Goal: Register for event/course

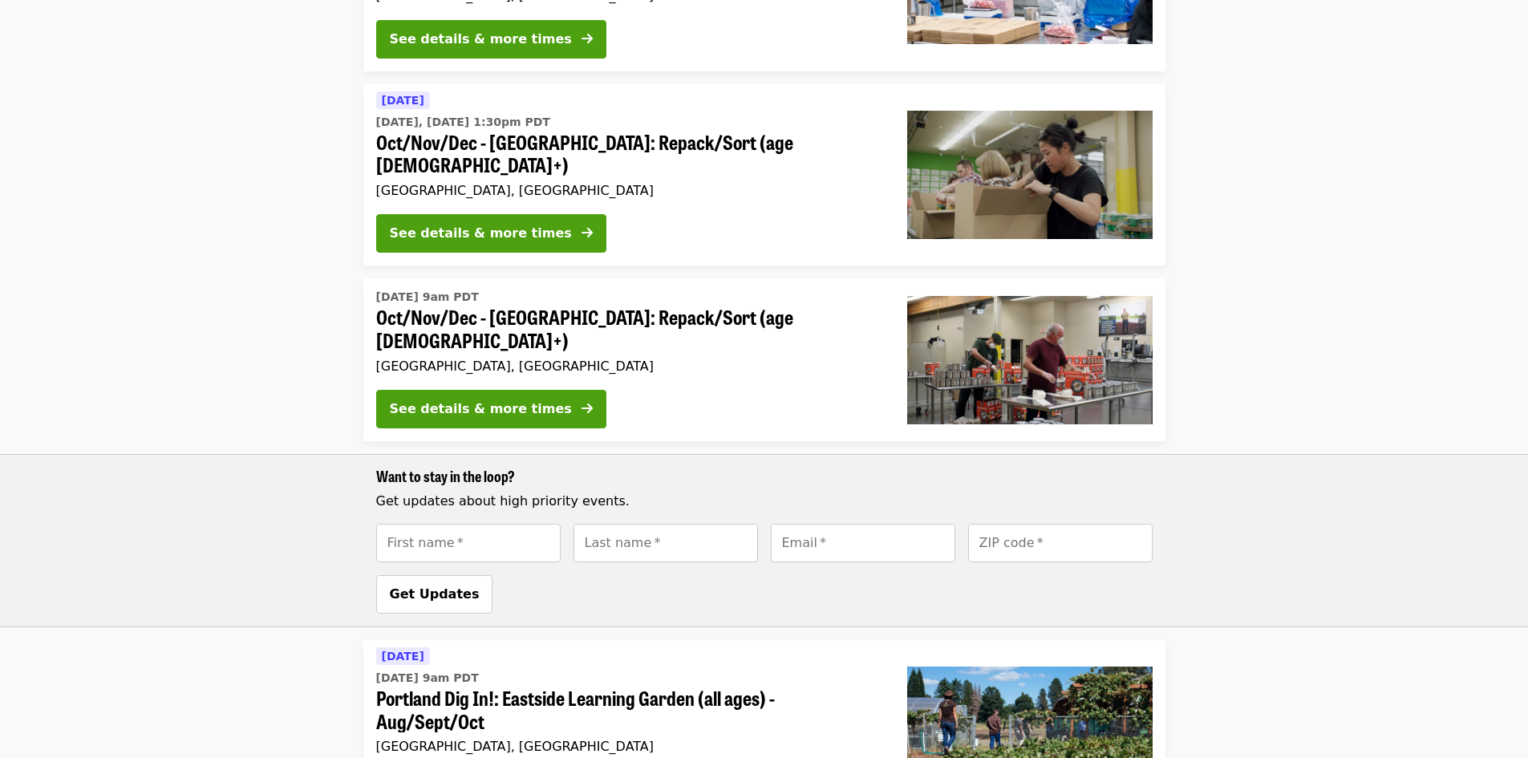
scroll to position [215, 0]
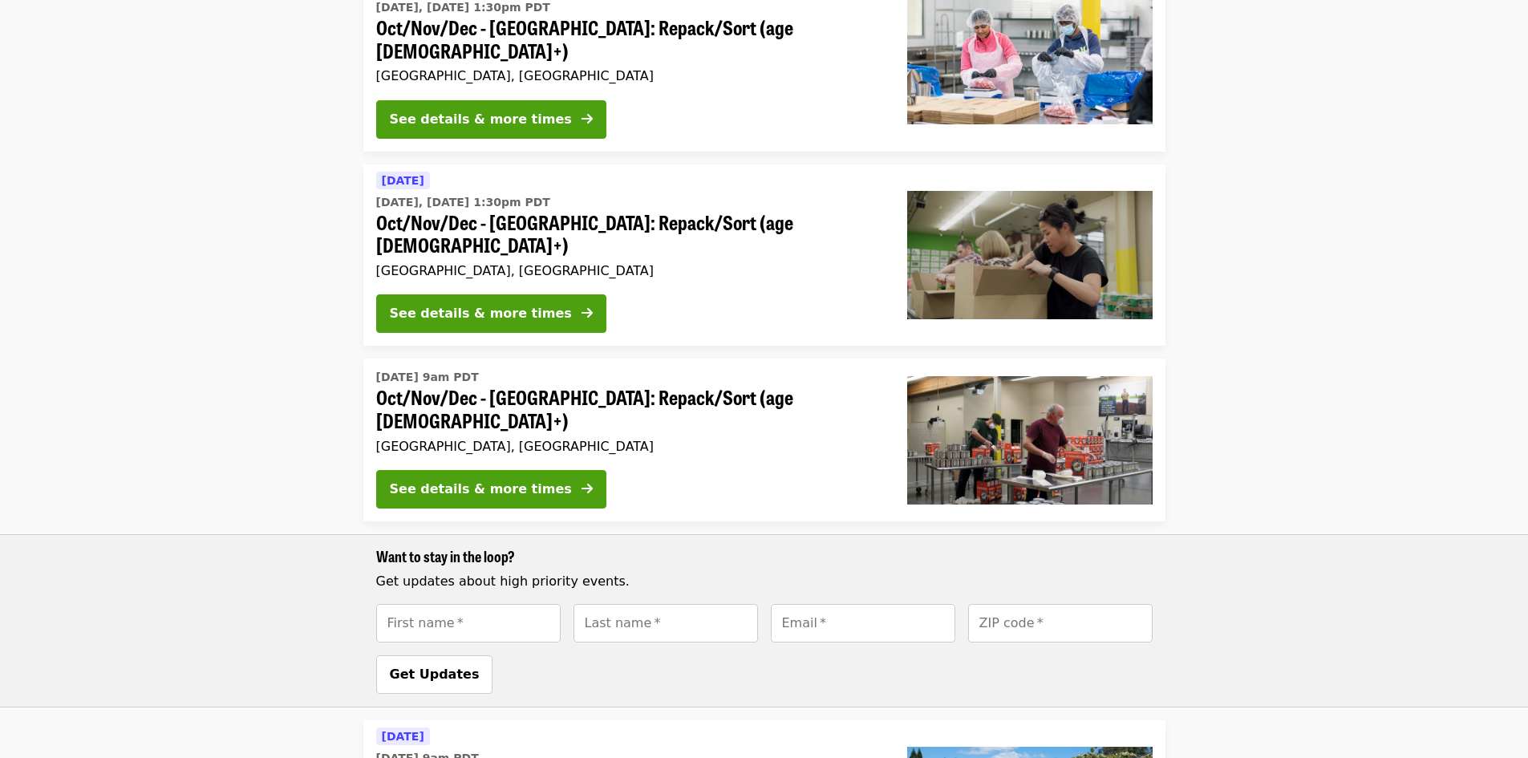
click at [1197, 445] on li "[DATE] 9am PDT Oct/Nov/Dec - [GEOGRAPHIC_DATA]: Repack/Sort (age [DEMOGRAPHIC_D…" at bounding box center [764, 533] width 1528 height 348
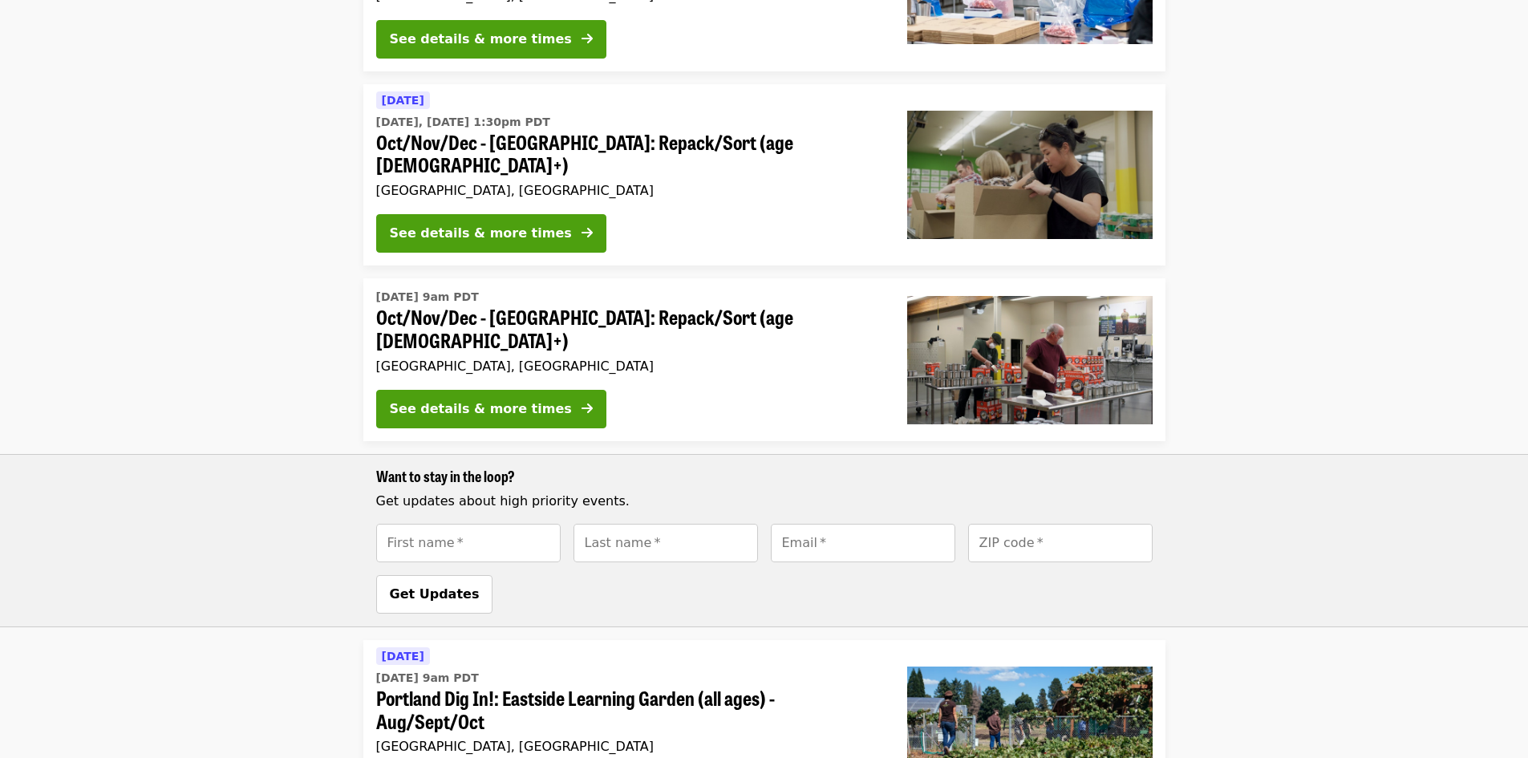
scroll to position [456, 0]
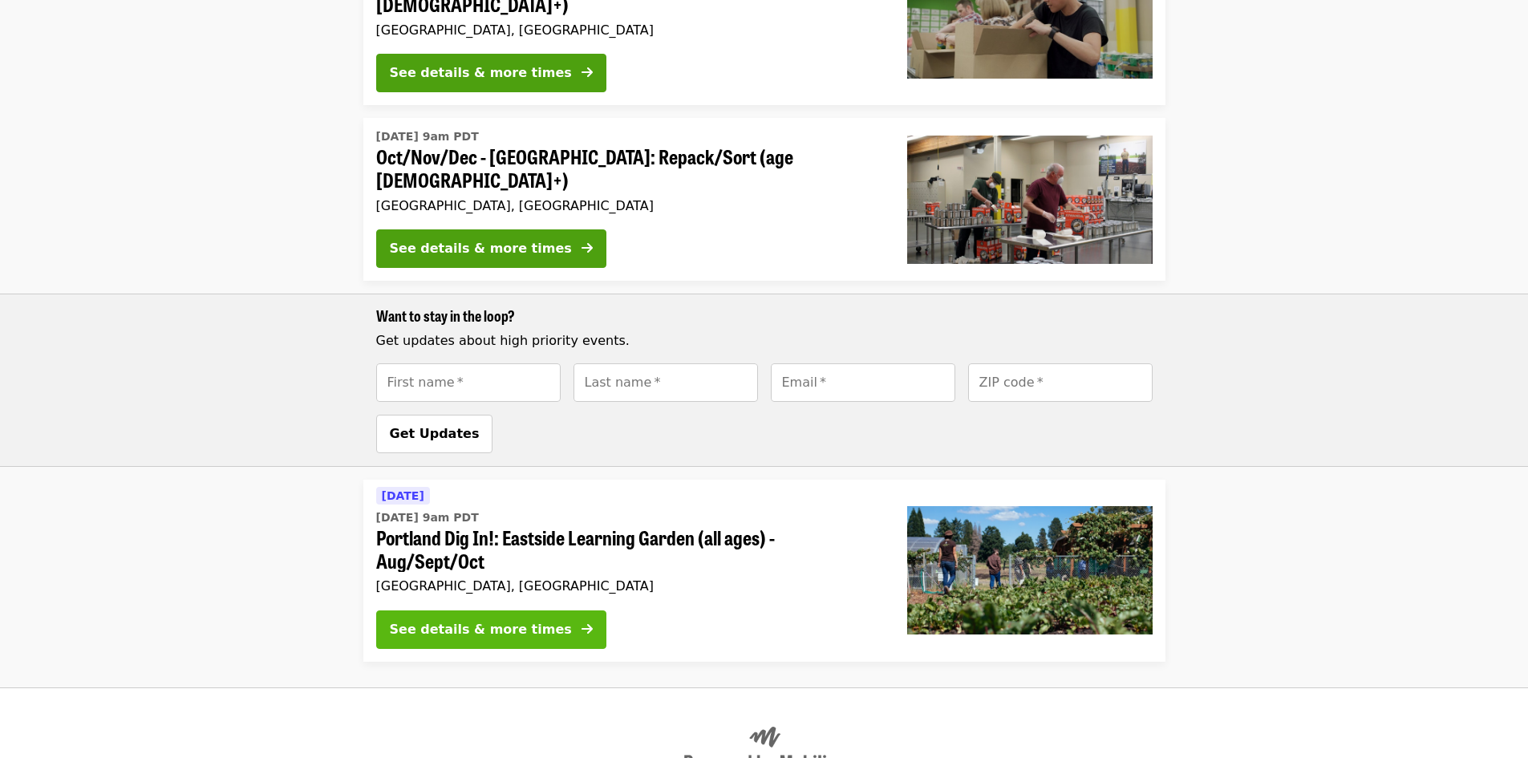
click at [498, 620] on div "See details & more times" at bounding box center [481, 629] width 182 height 19
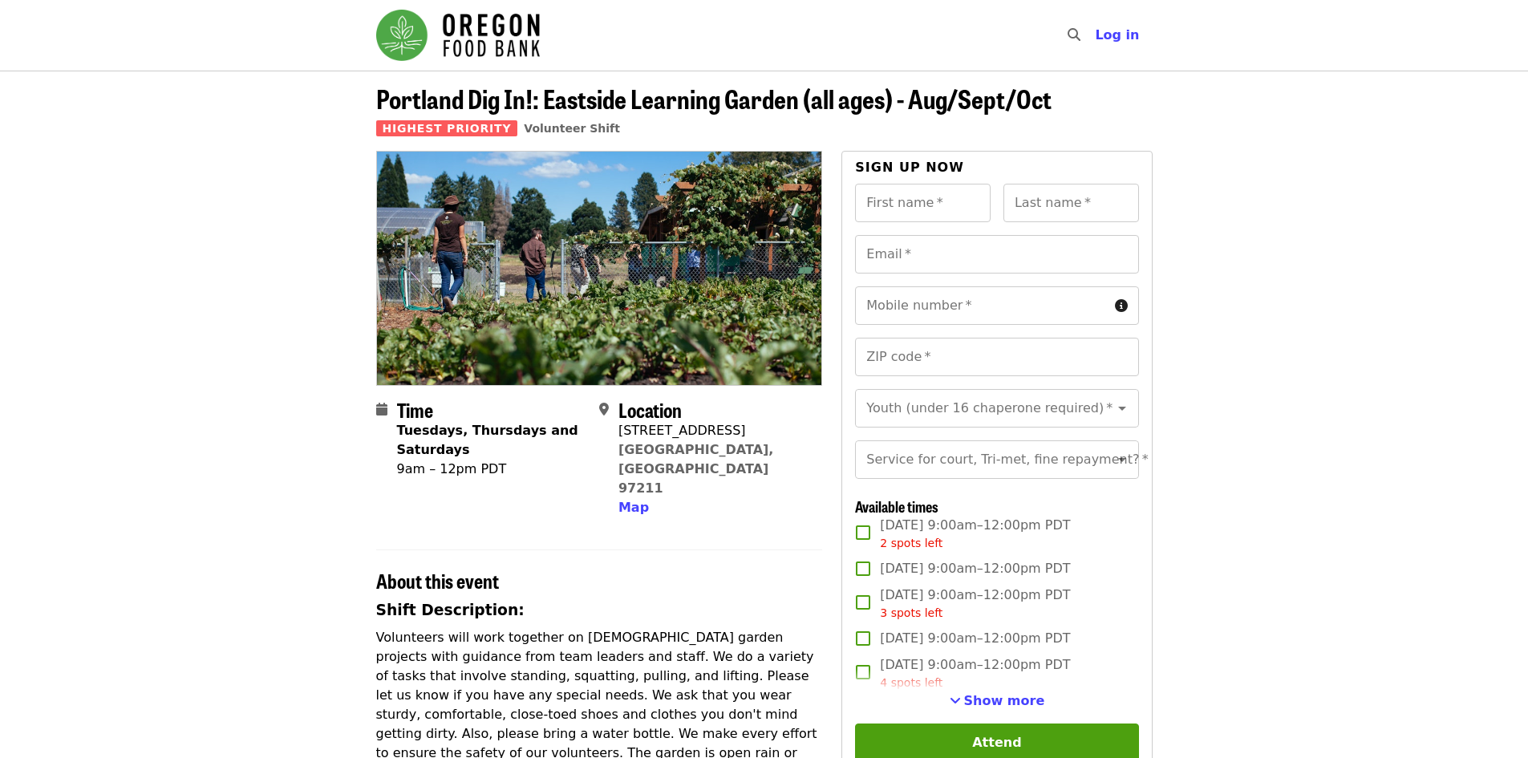
scroll to position [80, 0]
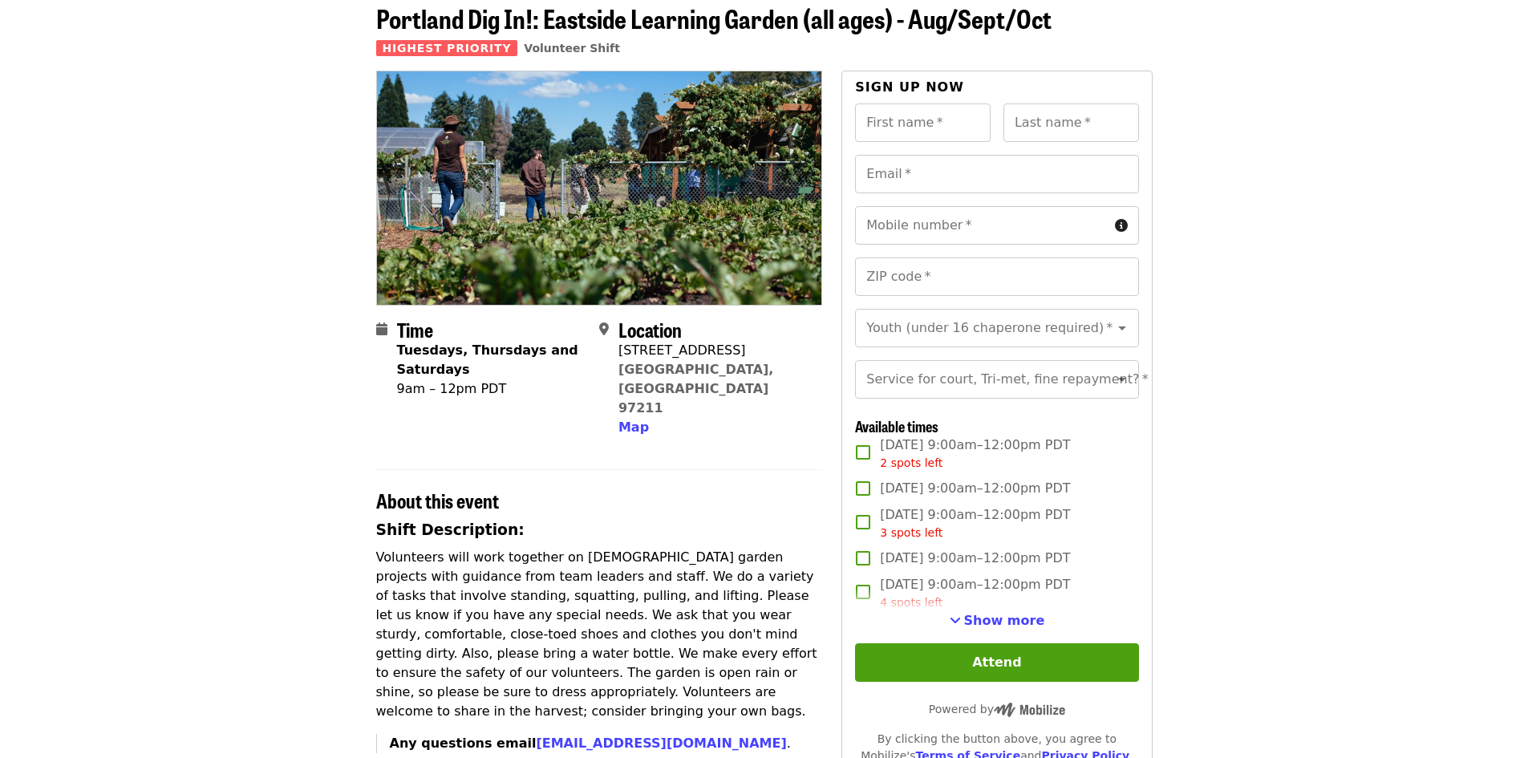
click at [1015, 628] on span "Show more" at bounding box center [1004, 620] width 81 height 15
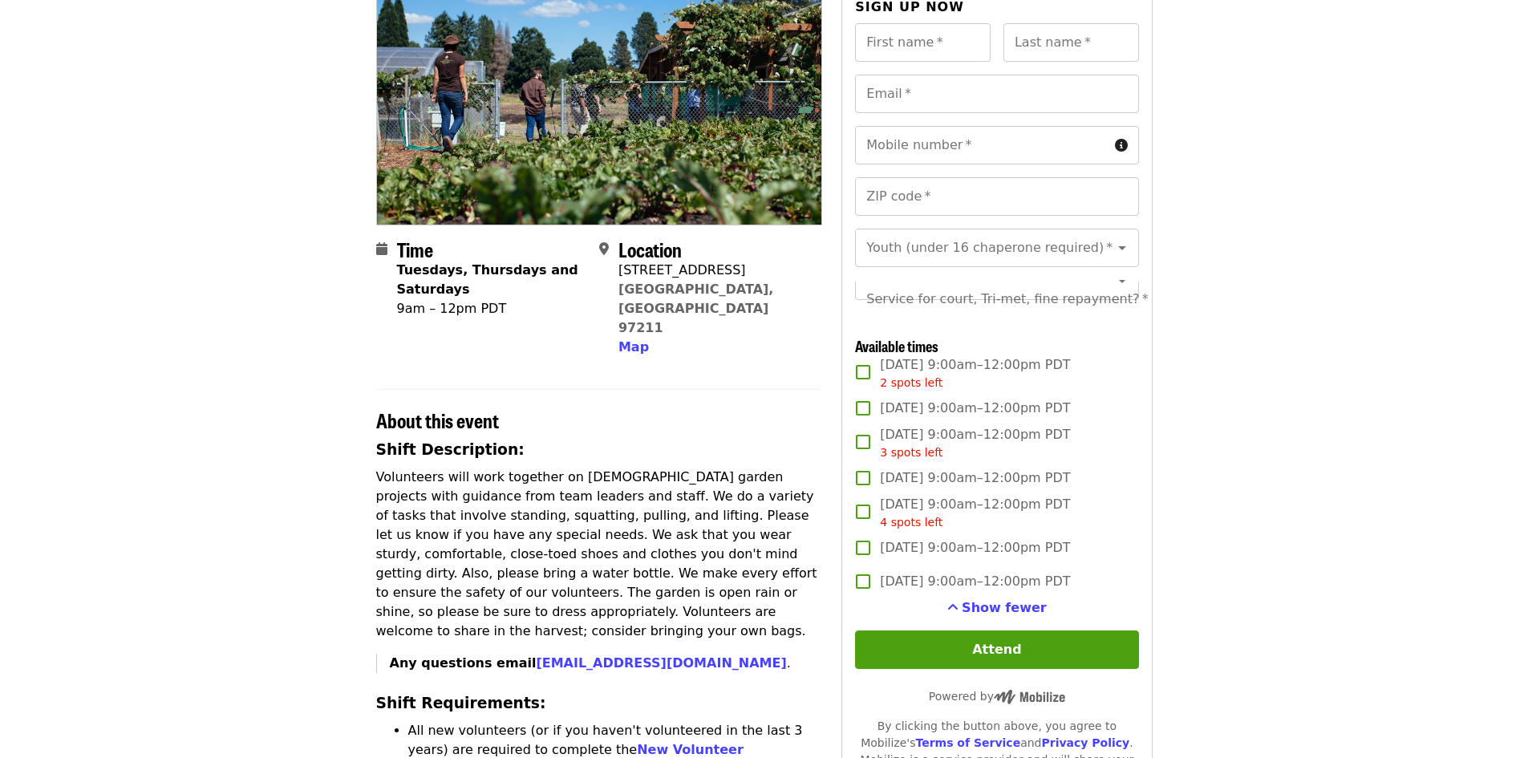
scroll to position [241, 0]
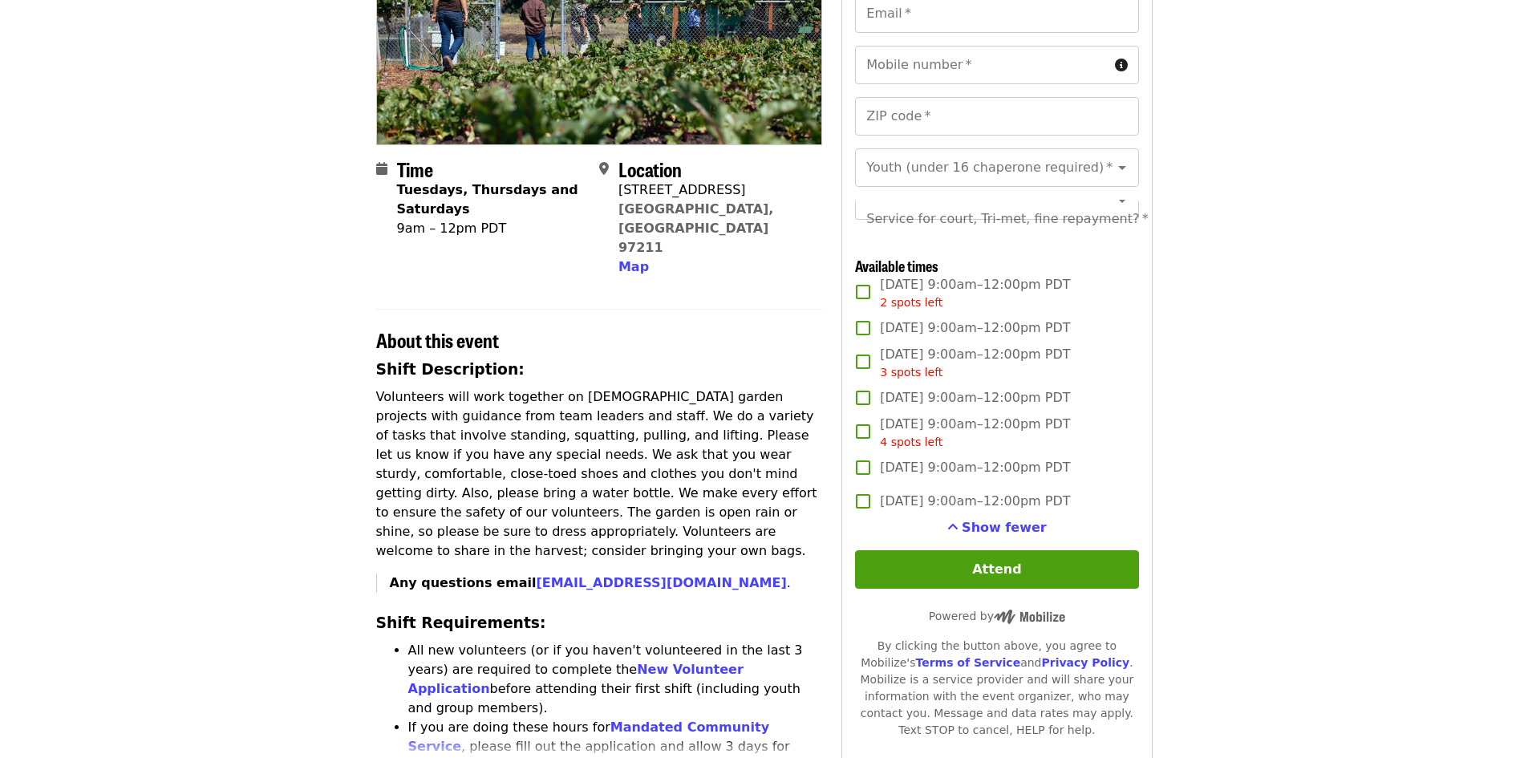
click at [829, 375] on div "Time Tuesdays, Thursdays and Saturdays 9am – 12pm PDT Location [STREET_ADDRESS]…" at bounding box center [764, 642] width 776 height 1464
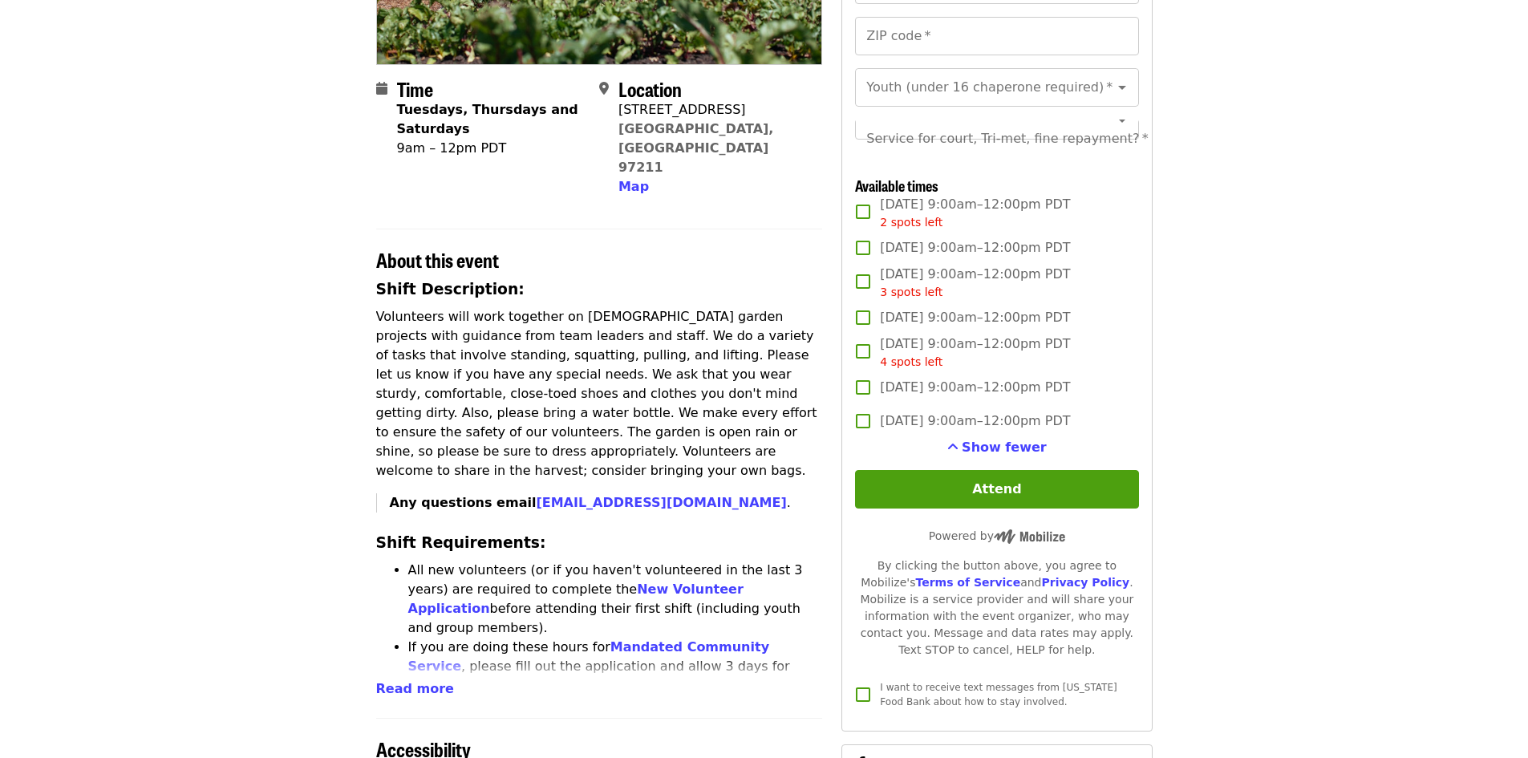
scroll to position [0, 0]
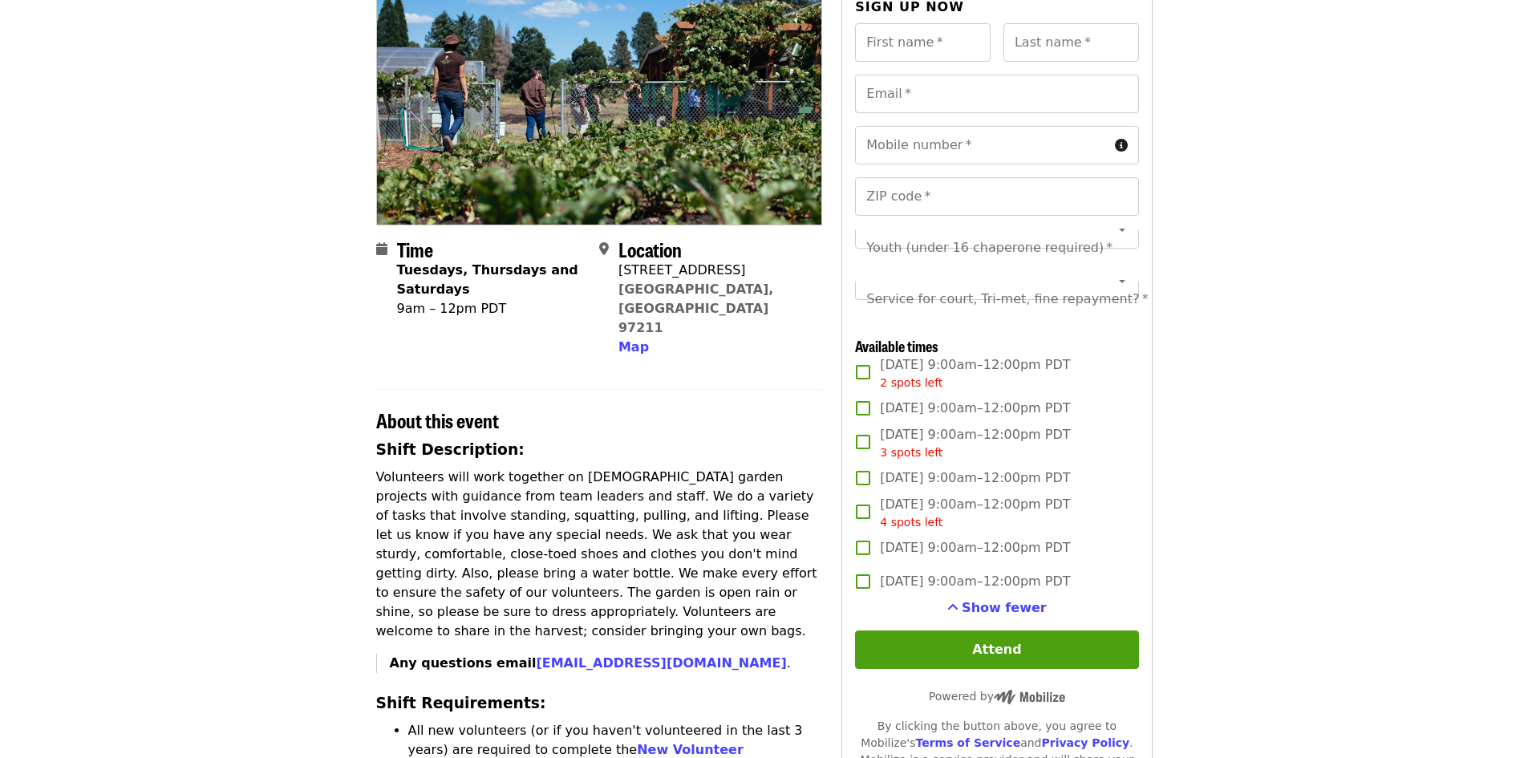
scroll to position [401, 0]
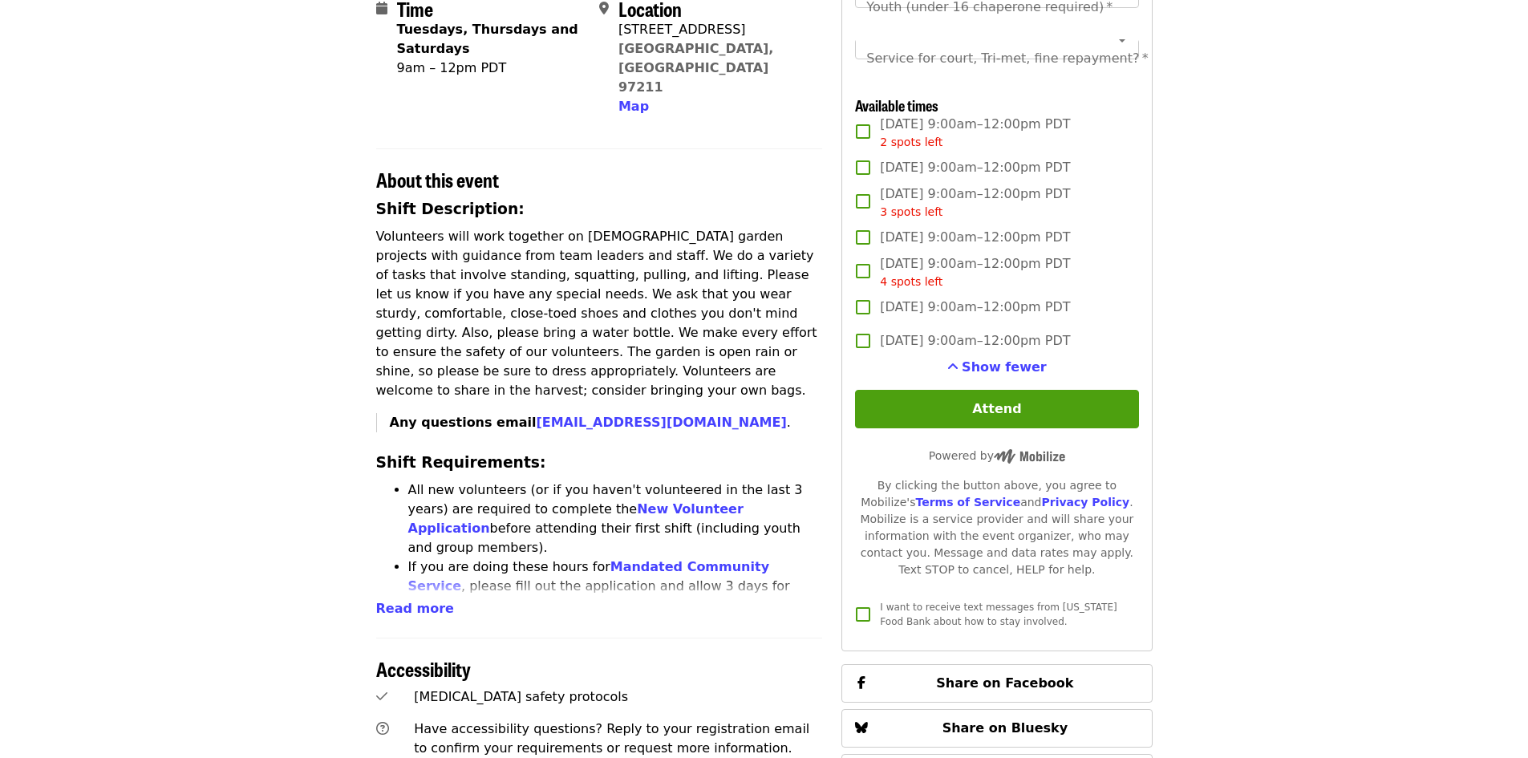
click at [607, 227] on p "Volunteers will work together on [DEMOGRAPHIC_DATA] garden projects with guidan…" at bounding box center [599, 313] width 447 height 173
click at [408, 601] on span "Read more" at bounding box center [415, 608] width 78 height 15
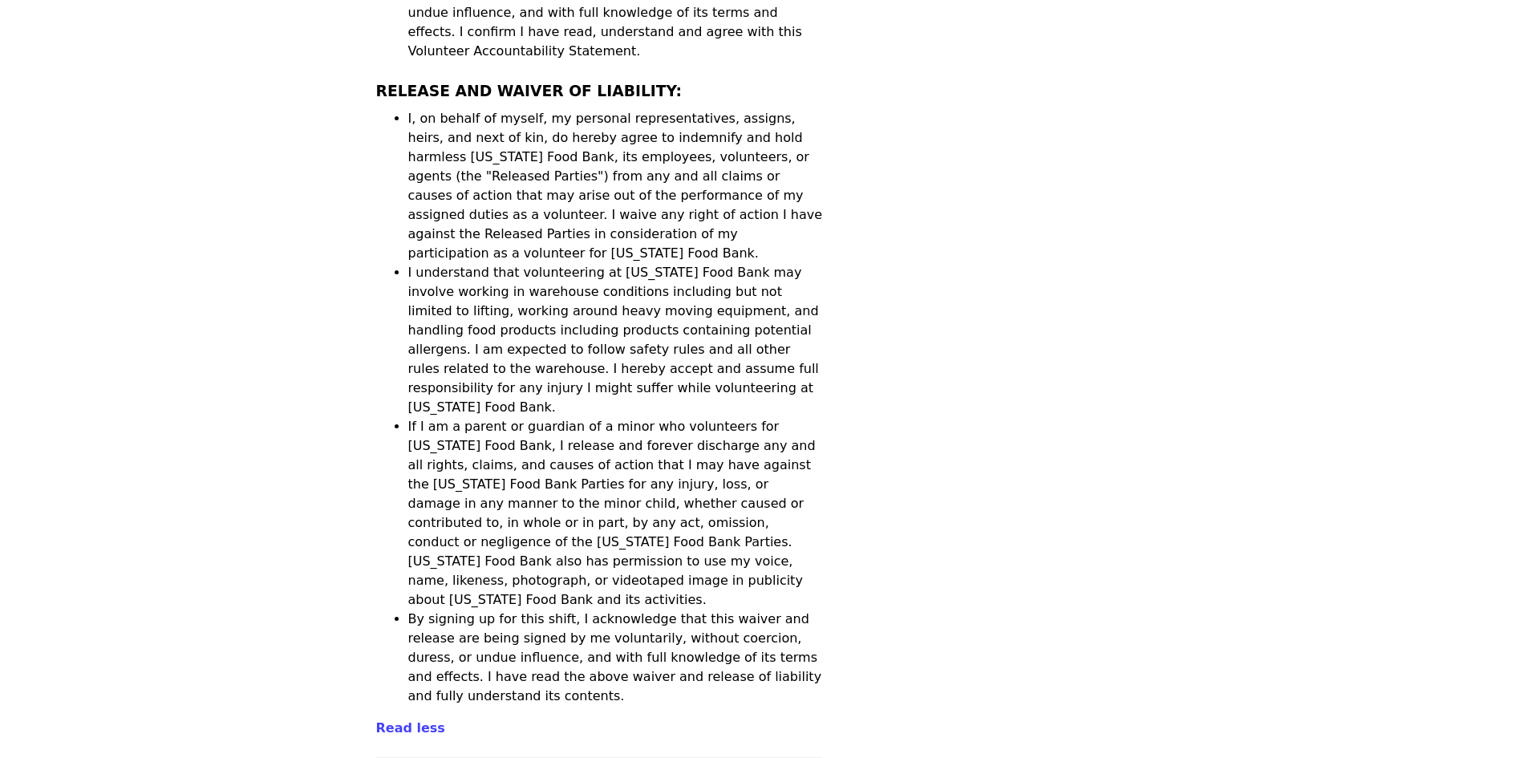
scroll to position [3326, 0]
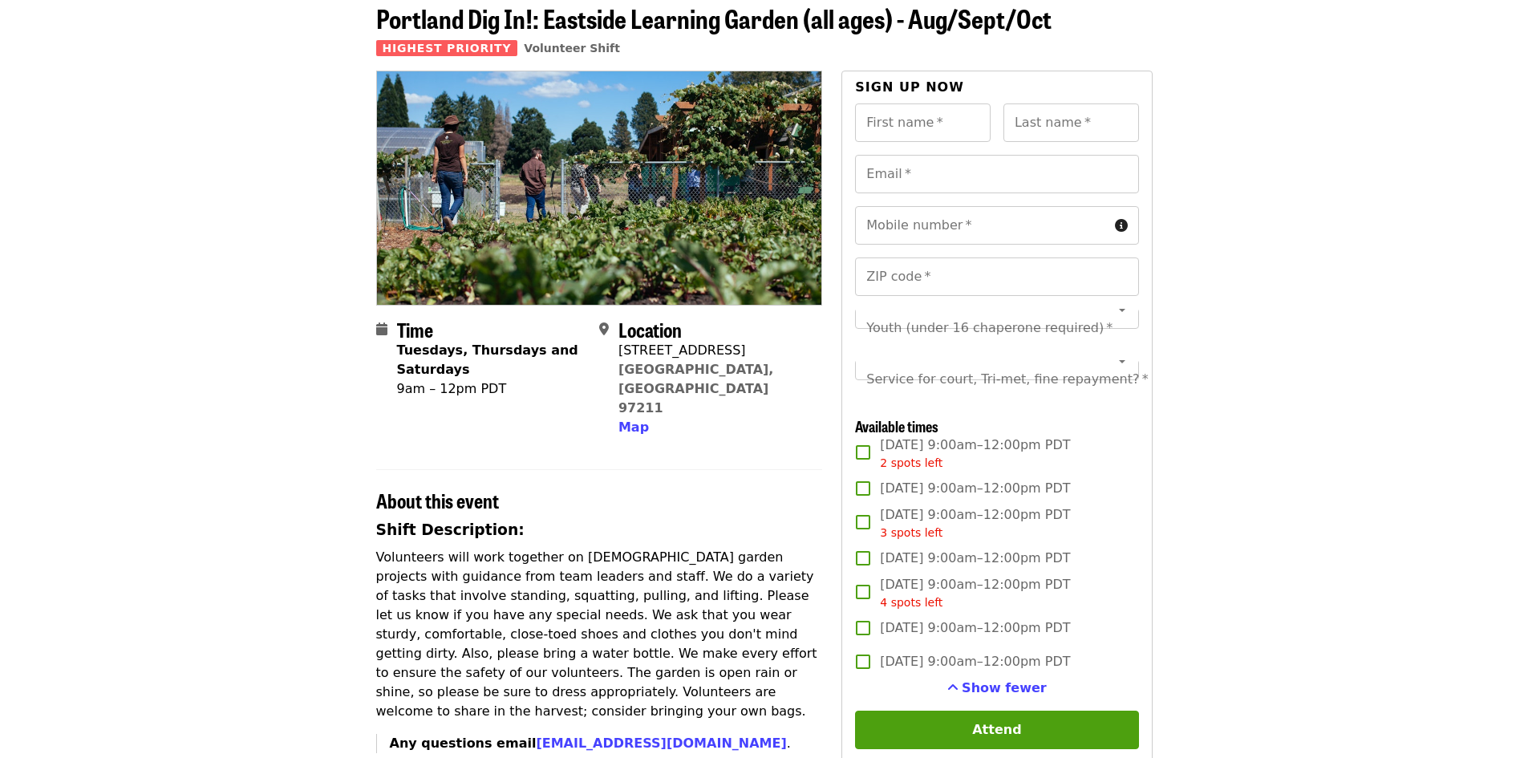
scroll to position [160, 0]
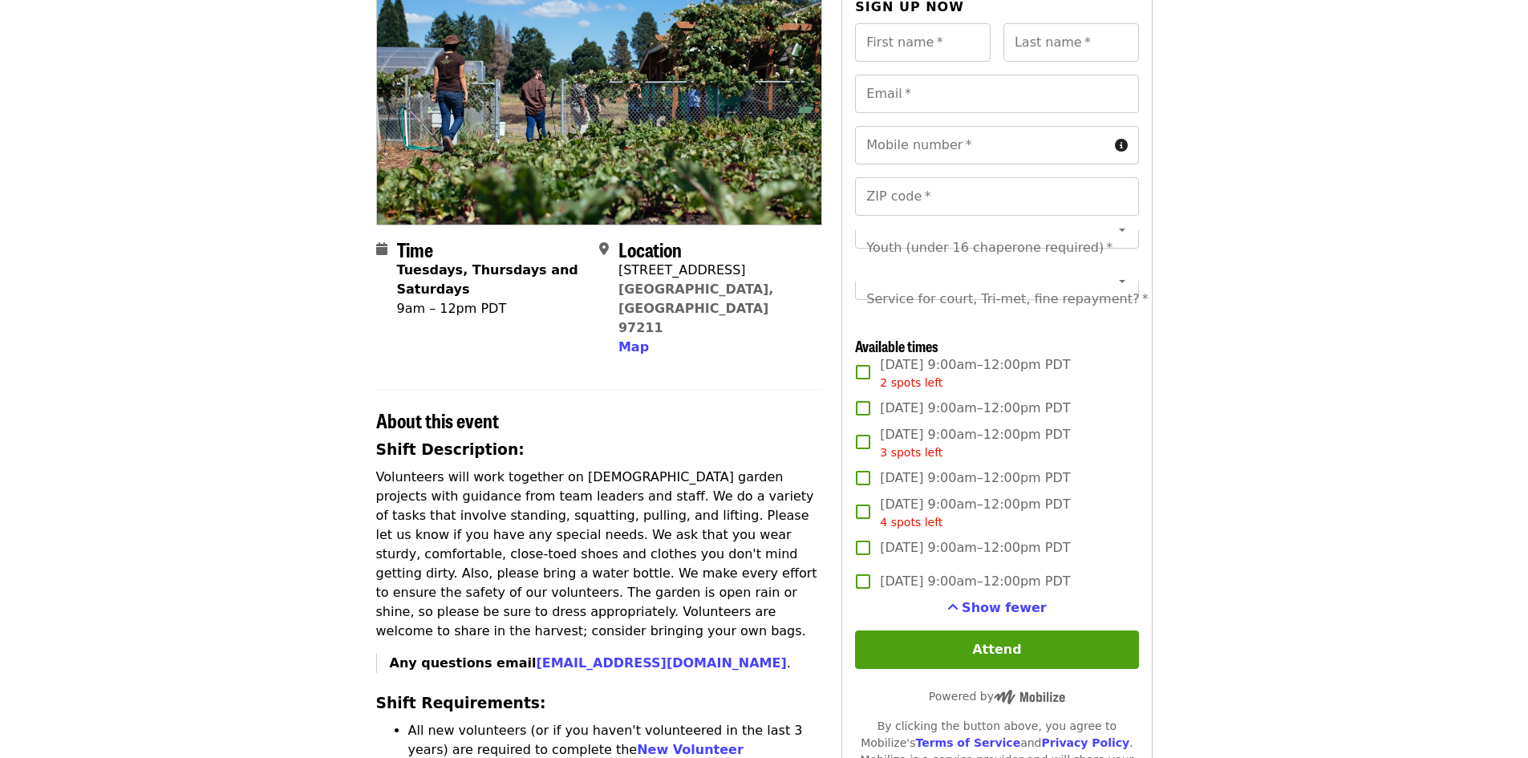
click at [632, 339] on span "Map" at bounding box center [633, 346] width 30 height 15
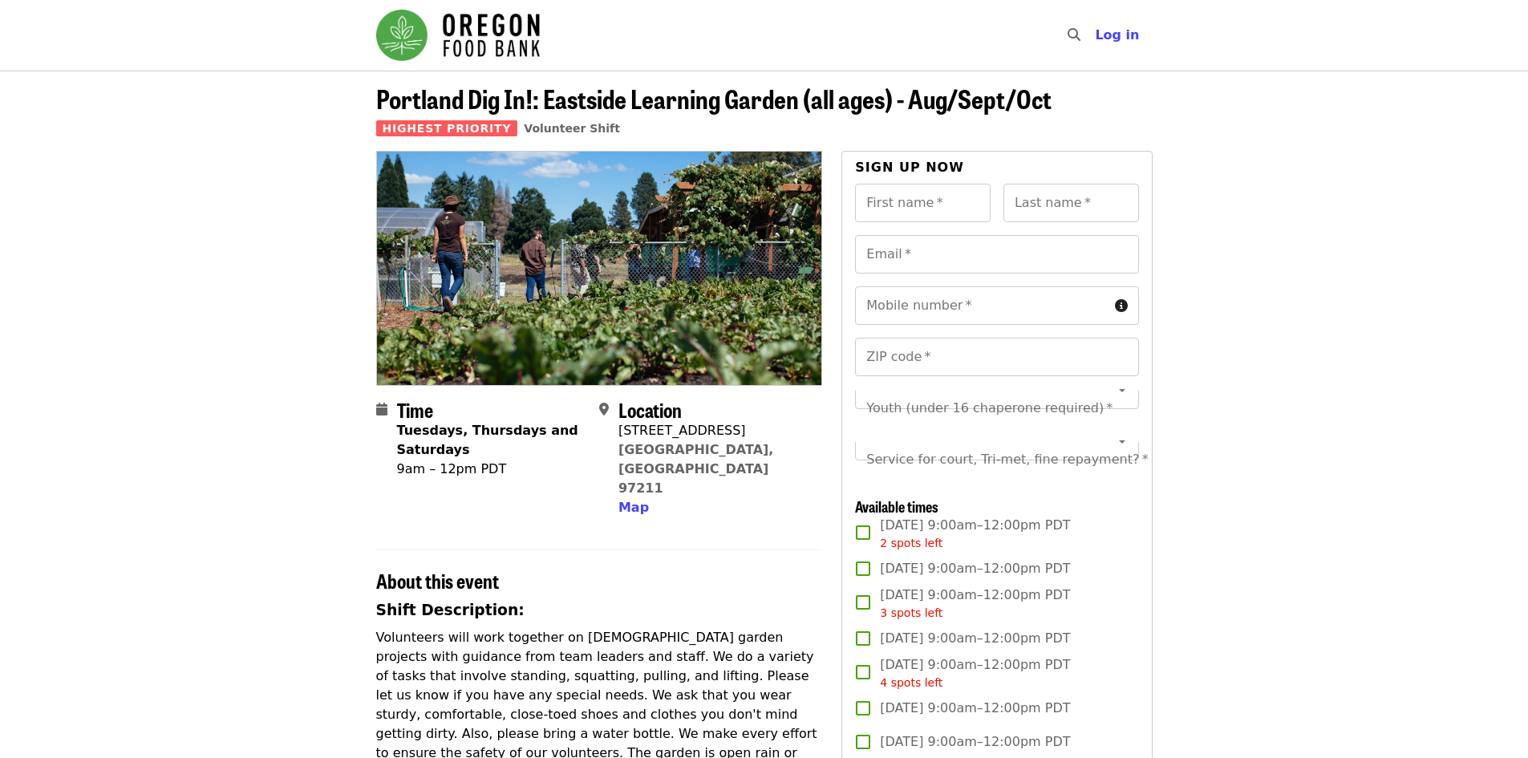
scroll to position [80, 0]
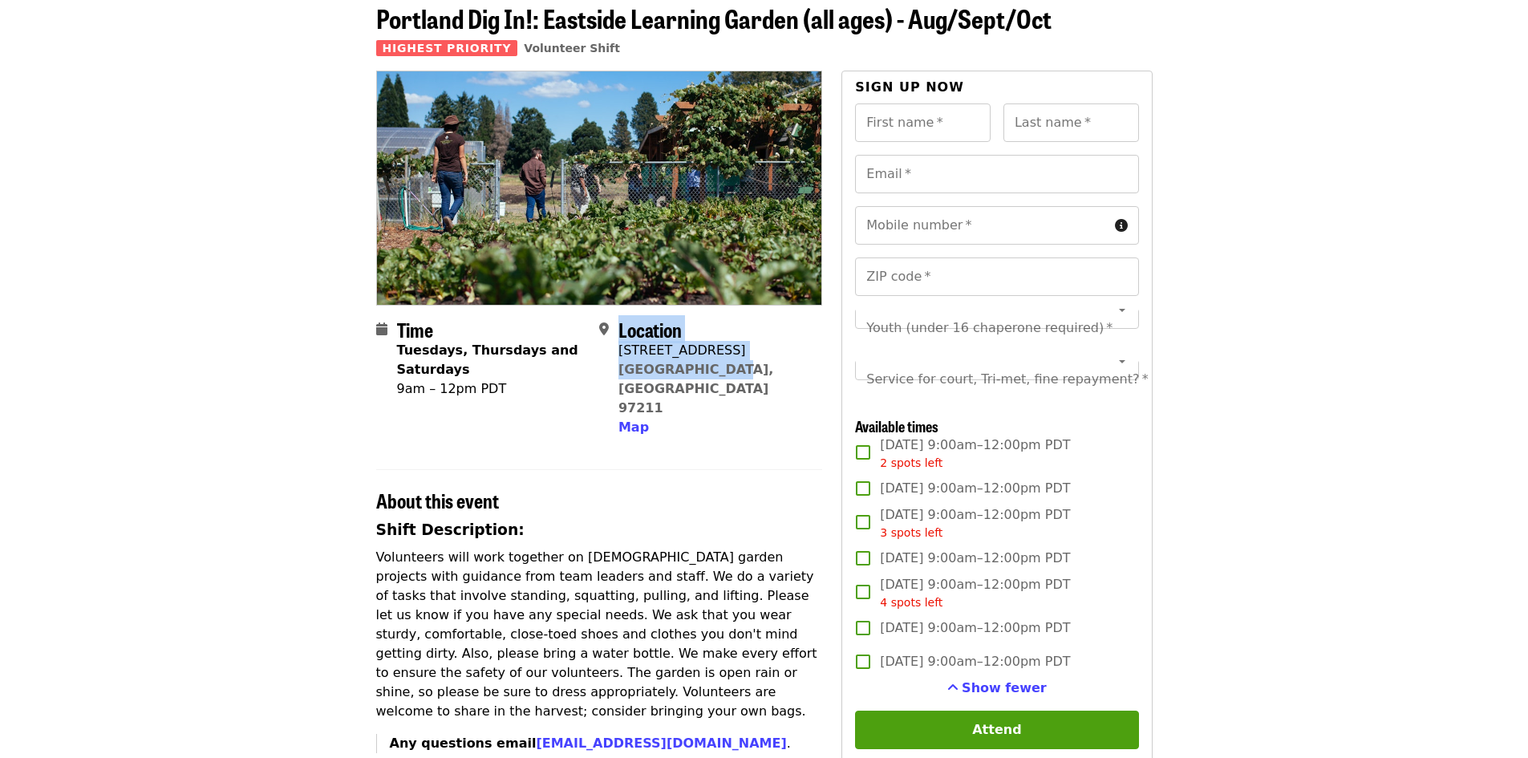
drag, startPoint x: 619, startPoint y: 340, endPoint x: 779, endPoint y: 358, distance: 160.6
click at [711, 370] on div "Location [STREET_ADDRESS][PERSON_NAME] Map" at bounding box center [713, 378] width 191 height 120
click at [777, 355] on div "Location [STREET_ADDRESS][PERSON_NAME] Map" at bounding box center [704, 378] width 210 height 120
click at [727, 346] on div "[STREET_ADDRESS]" at bounding box center [713, 350] width 191 height 19
drag, startPoint x: 616, startPoint y: 355, endPoint x: 725, endPoint y: 362, distance: 109.3
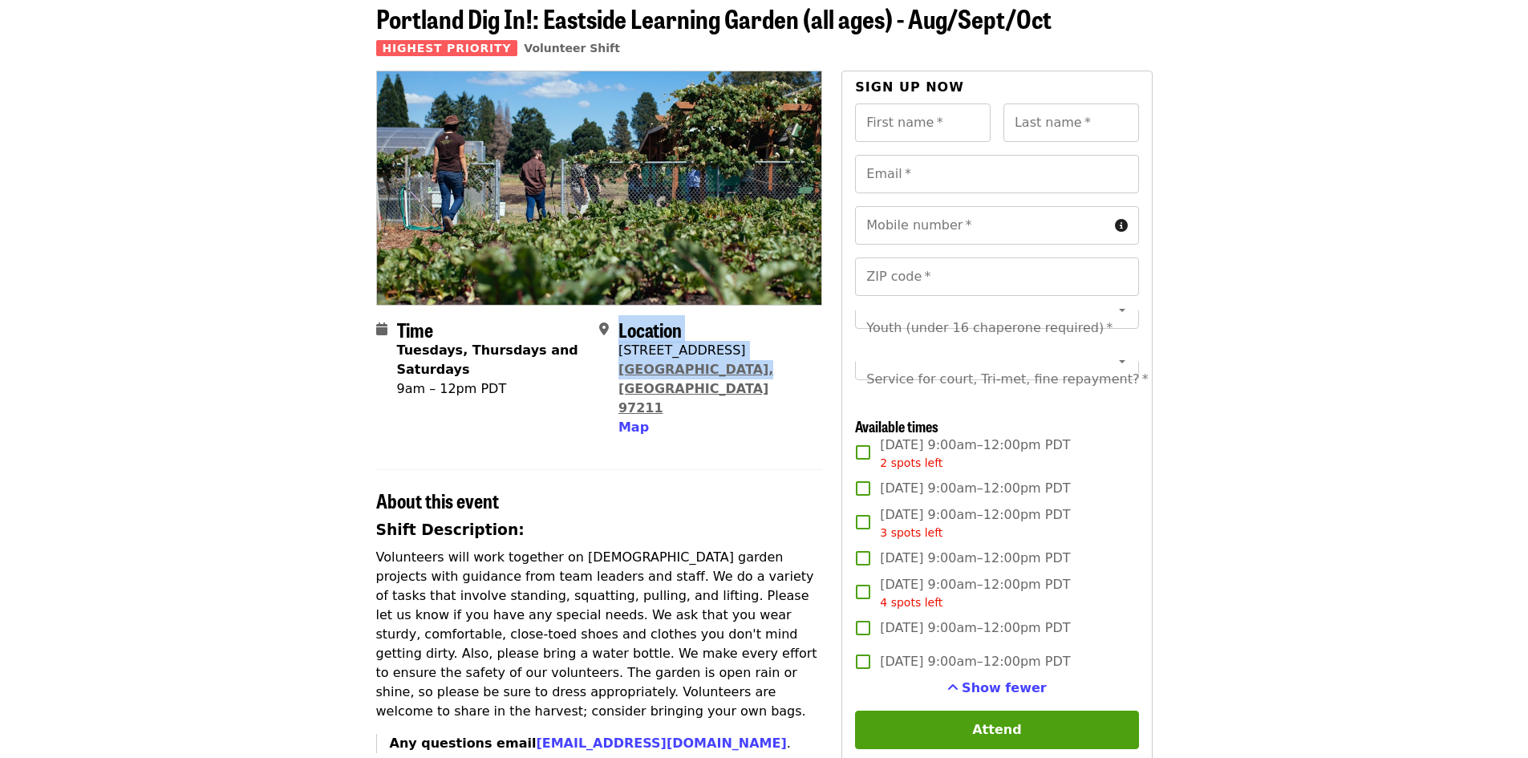
click at [725, 362] on div "Location [STREET_ADDRESS][PERSON_NAME] Map" at bounding box center [704, 378] width 210 height 120
drag, startPoint x: 751, startPoint y: 352, endPoint x: 749, endPoint y: 365, distance: 12.9
click at [751, 353] on div "Location [STREET_ADDRESS][PERSON_NAME] Map" at bounding box center [704, 378] width 210 height 120
click at [746, 367] on div "Location [STREET_ADDRESS][PERSON_NAME] Map" at bounding box center [704, 378] width 210 height 120
click at [738, 374] on div "Location [STREET_ADDRESS][PERSON_NAME] Map" at bounding box center [704, 378] width 210 height 120
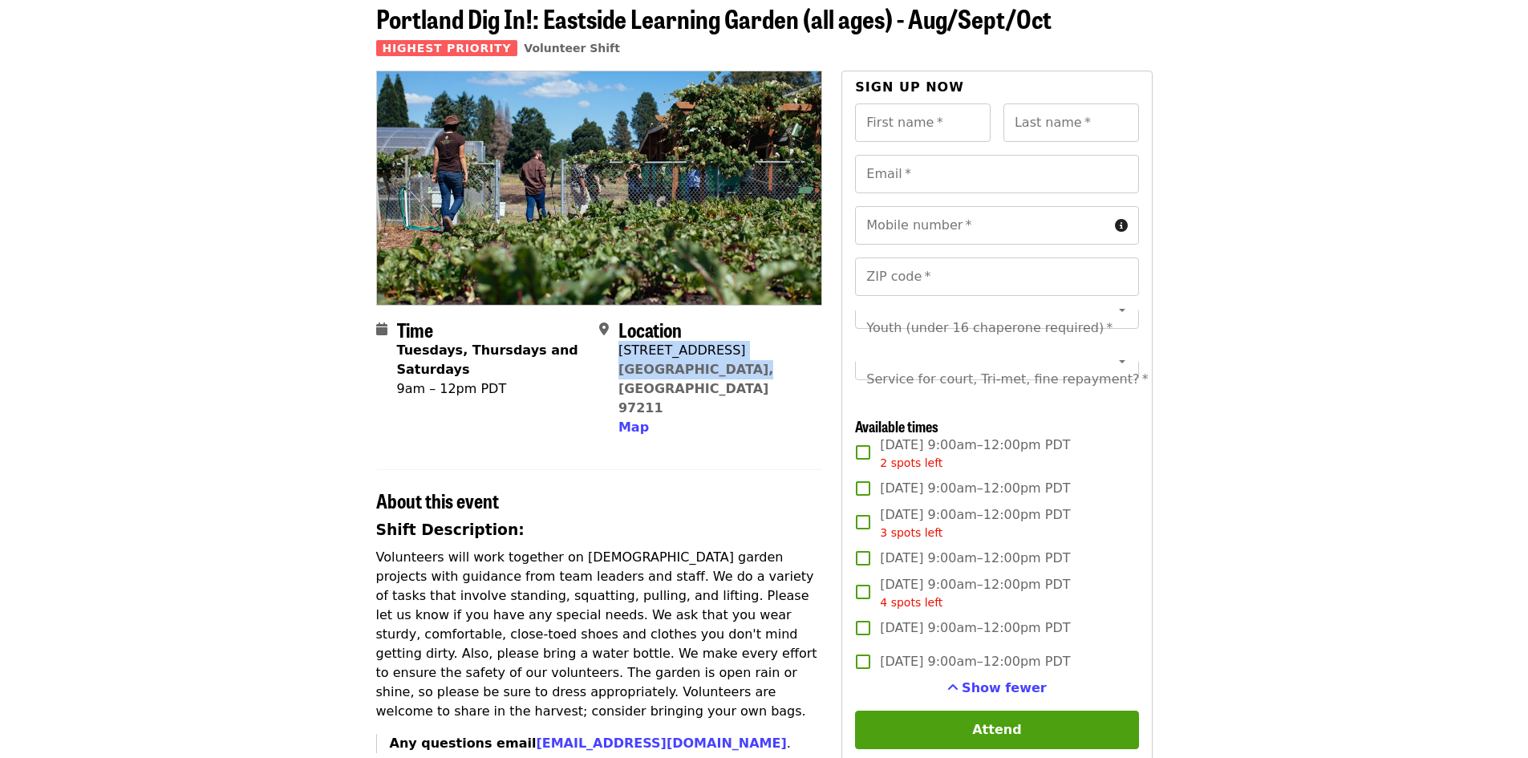
drag, startPoint x: 677, startPoint y: 363, endPoint x: 621, endPoint y: 355, distance: 56.7
click at [621, 355] on div "Location [STREET_ADDRESS][PERSON_NAME] Map" at bounding box center [704, 378] width 210 height 120
copy span "[STREET_ADDRESS][PERSON_NAME]"
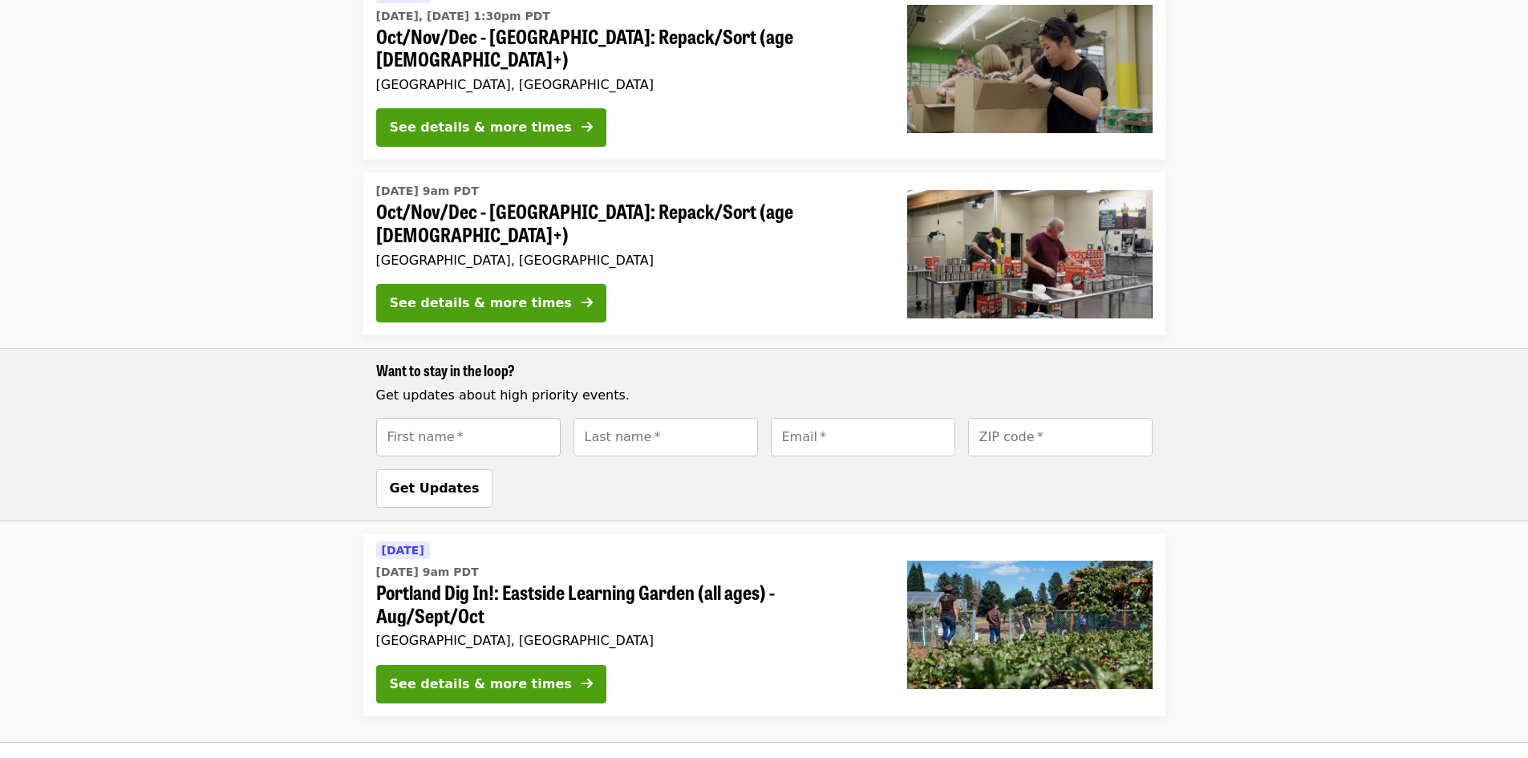
scroll to position [536, 0]
